Goal: Task Accomplishment & Management: Manage account settings

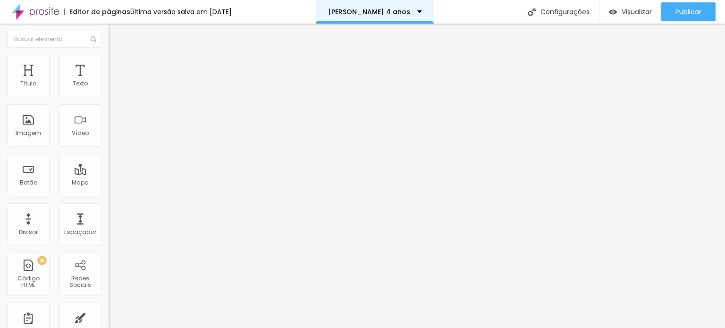
click at [395, 7] on div "[PERSON_NAME] 4 anos" at bounding box center [375, 12] width 118 height 24
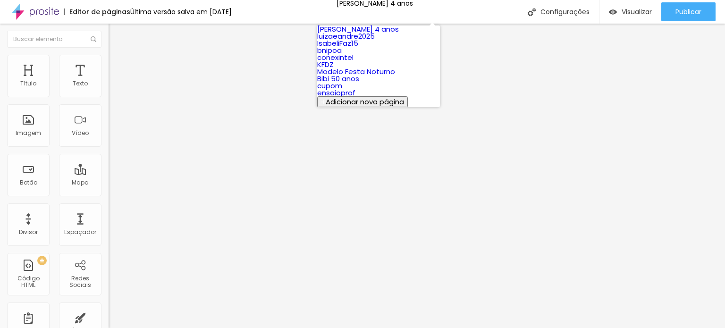
click at [375, 41] on link "luizaeandre2025" at bounding box center [346, 36] width 58 height 10
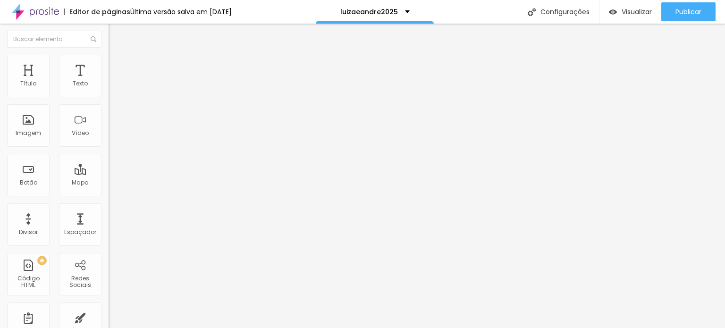
click at [109, 95] on img at bounding box center [112, 98] width 6 height 6
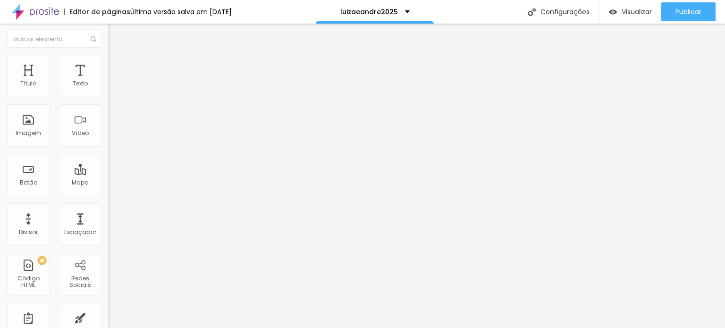
click at [117, 64] on span "Estilo" at bounding box center [124, 61] width 15 height 8
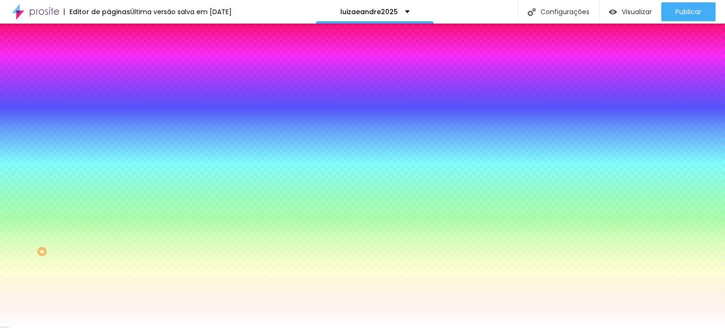
scroll to position [11, 0]
click at [117, 56] on span "Avançado" at bounding box center [132, 59] width 31 height 8
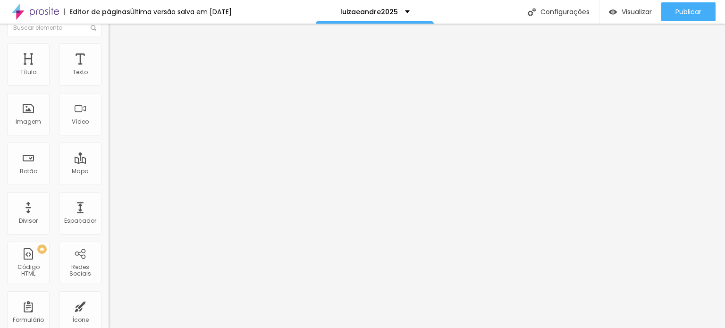
scroll to position [0, 0]
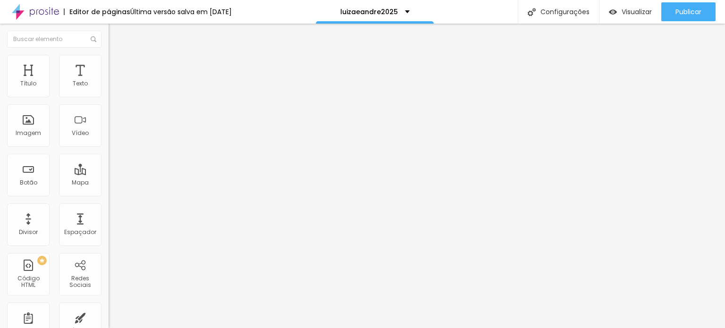
click at [109, 55] on li "Conteúdo" at bounding box center [163, 49] width 109 height 9
click at [115, 109] on div "Luiza e André : Do galpão ao altar" at bounding box center [163, 96] width 96 height 25
click at [109, 95] on img at bounding box center [112, 98] width 6 height 6
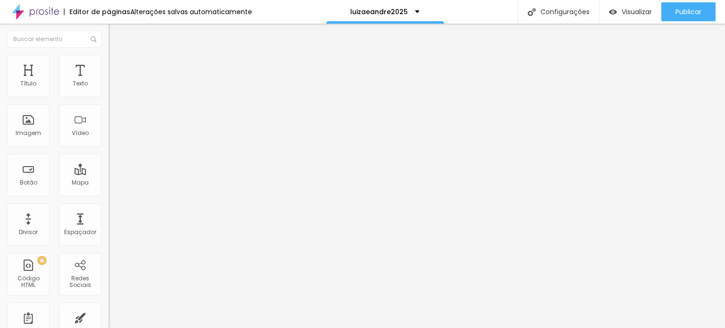
click at [115, 101] on div "Ficha de Interesse BNI Poa Laçador" at bounding box center [163, 92] width 96 height 17
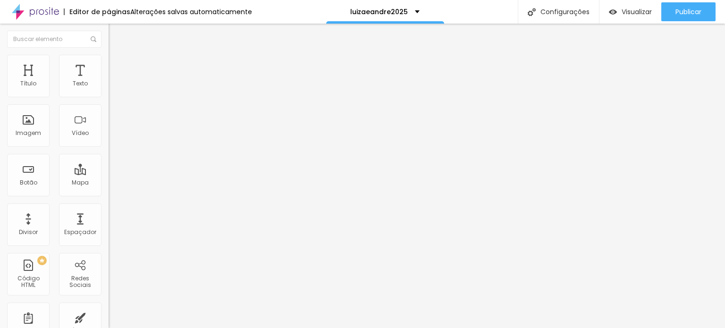
click at [117, 65] on span "Estilo" at bounding box center [124, 61] width 15 height 8
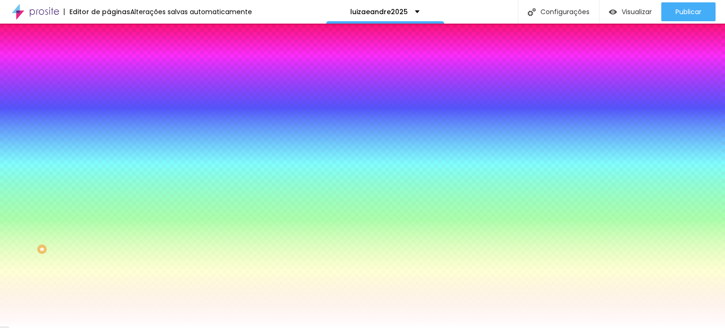
scroll to position [0, 0]
click at [117, 67] on span "Avançado" at bounding box center [132, 71] width 31 height 8
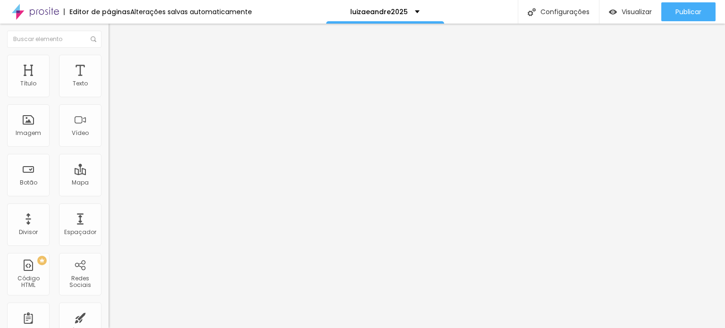
click at [109, 54] on img at bounding box center [113, 49] width 8 height 8
click at [109, 95] on img at bounding box center [112, 98] width 6 height 6
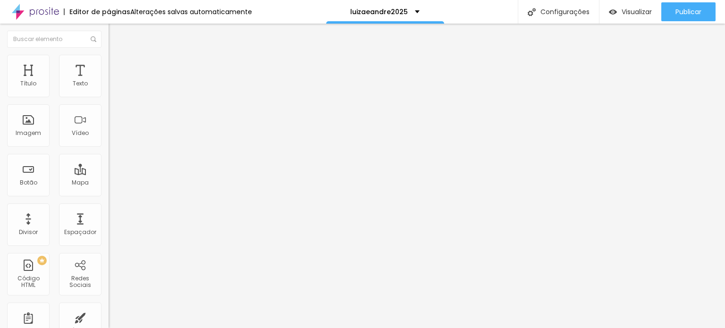
click at [630, 11] on span "Visualizar" at bounding box center [637, 12] width 30 height 8
